Goal: Find specific page/section: Find specific page/section

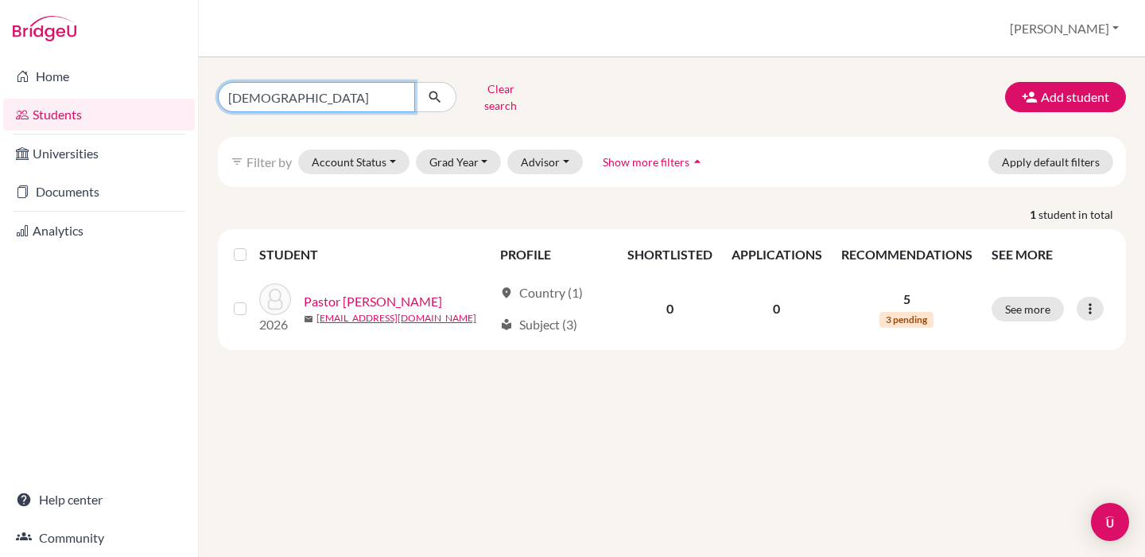
click at [243, 95] on input "[DEMOGRAPHIC_DATA]" at bounding box center [316, 97] width 197 height 30
type input "[PERSON_NAME]"
click at [435, 91] on button "submit" at bounding box center [435, 97] width 42 height 30
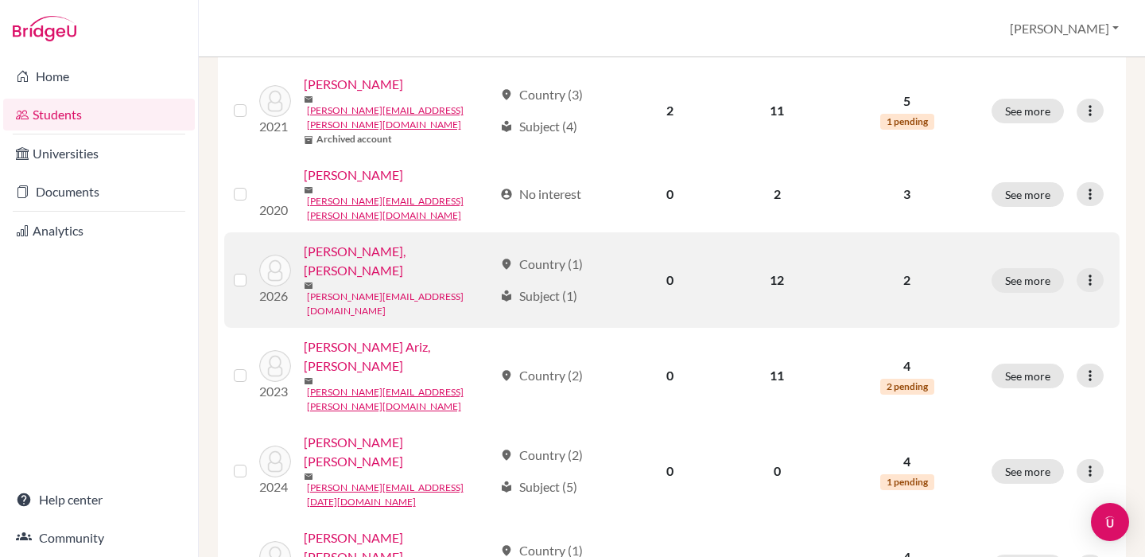
scroll to position [660, 0]
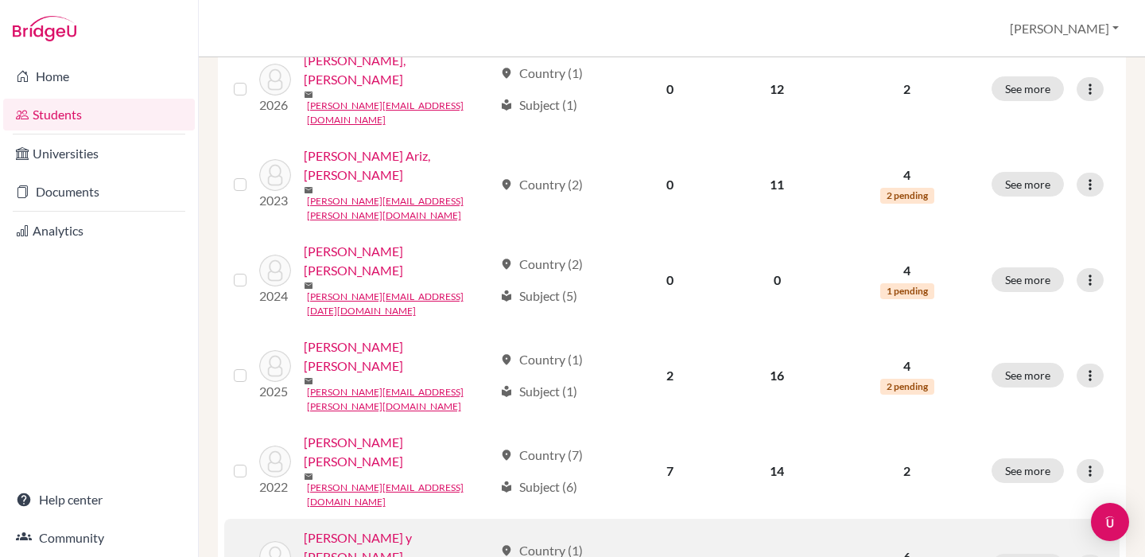
click at [337, 528] on div "2026 [PERSON_NAME] y [PERSON_NAME] [PERSON_NAME][EMAIL_ADDRESS][DOMAIN_NAME]" at bounding box center [370, 566] width 247 height 76
click at [351, 528] on link "[PERSON_NAME] y [PERSON_NAME]" at bounding box center [399, 547] width 190 height 38
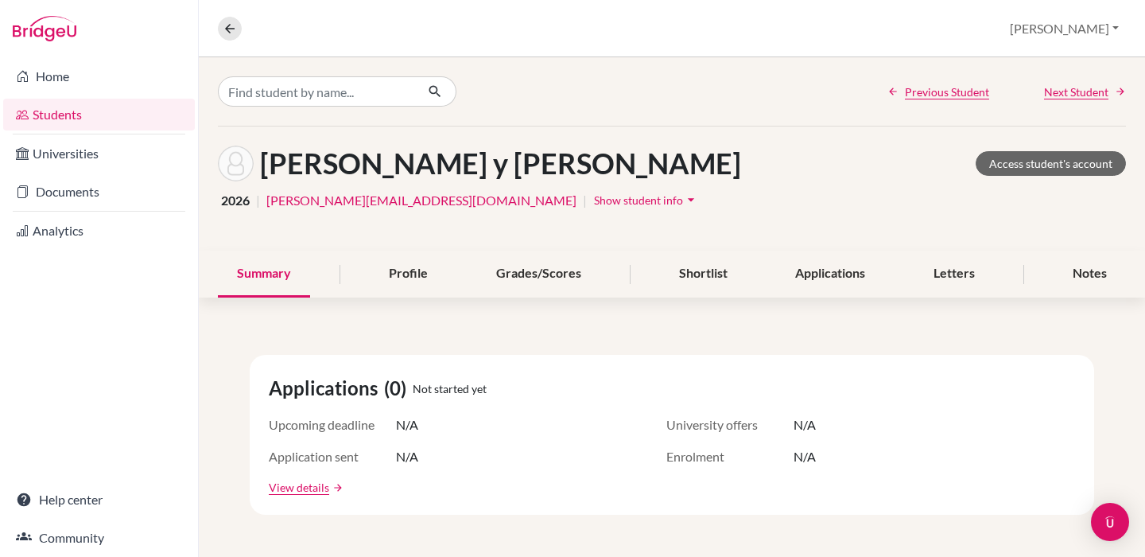
scroll to position [291, 0]
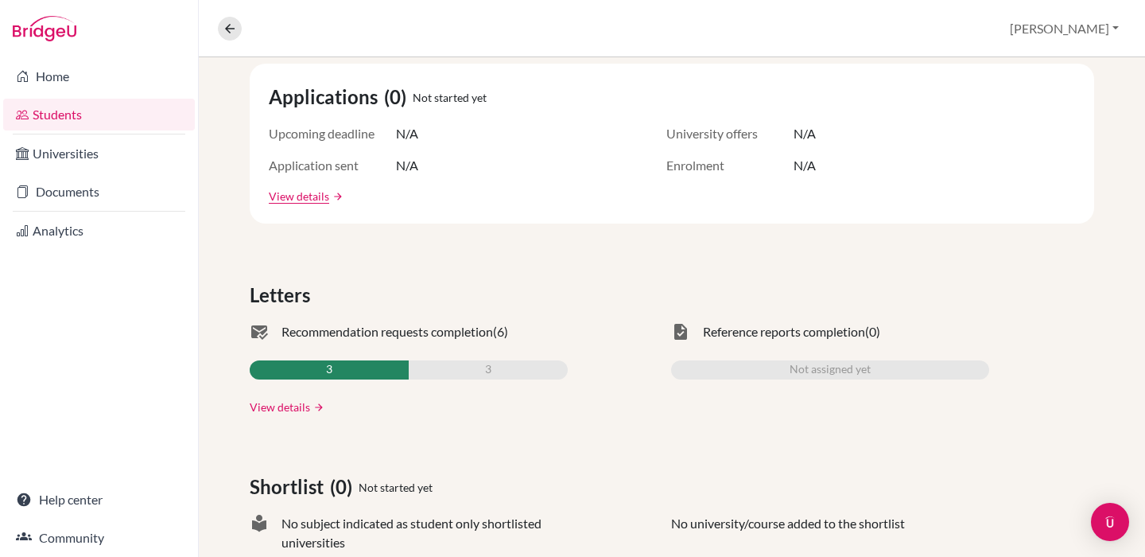
click at [282, 406] on link "View details" at bounding box center [280, 406] width 60 height 17
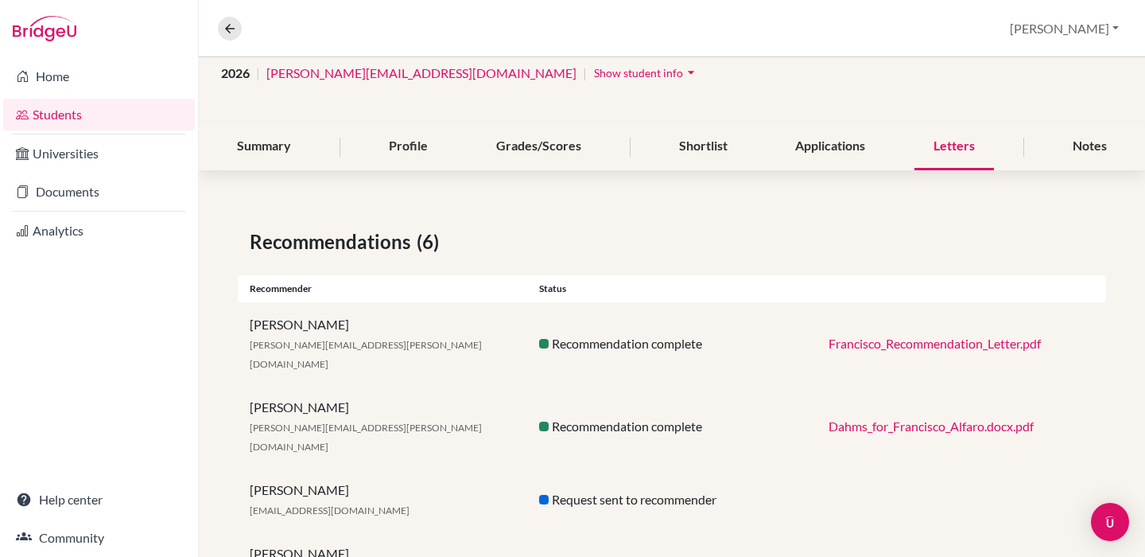
scroll to position [293, 0]
